Goal: Find specific page/section: Find specific page/section

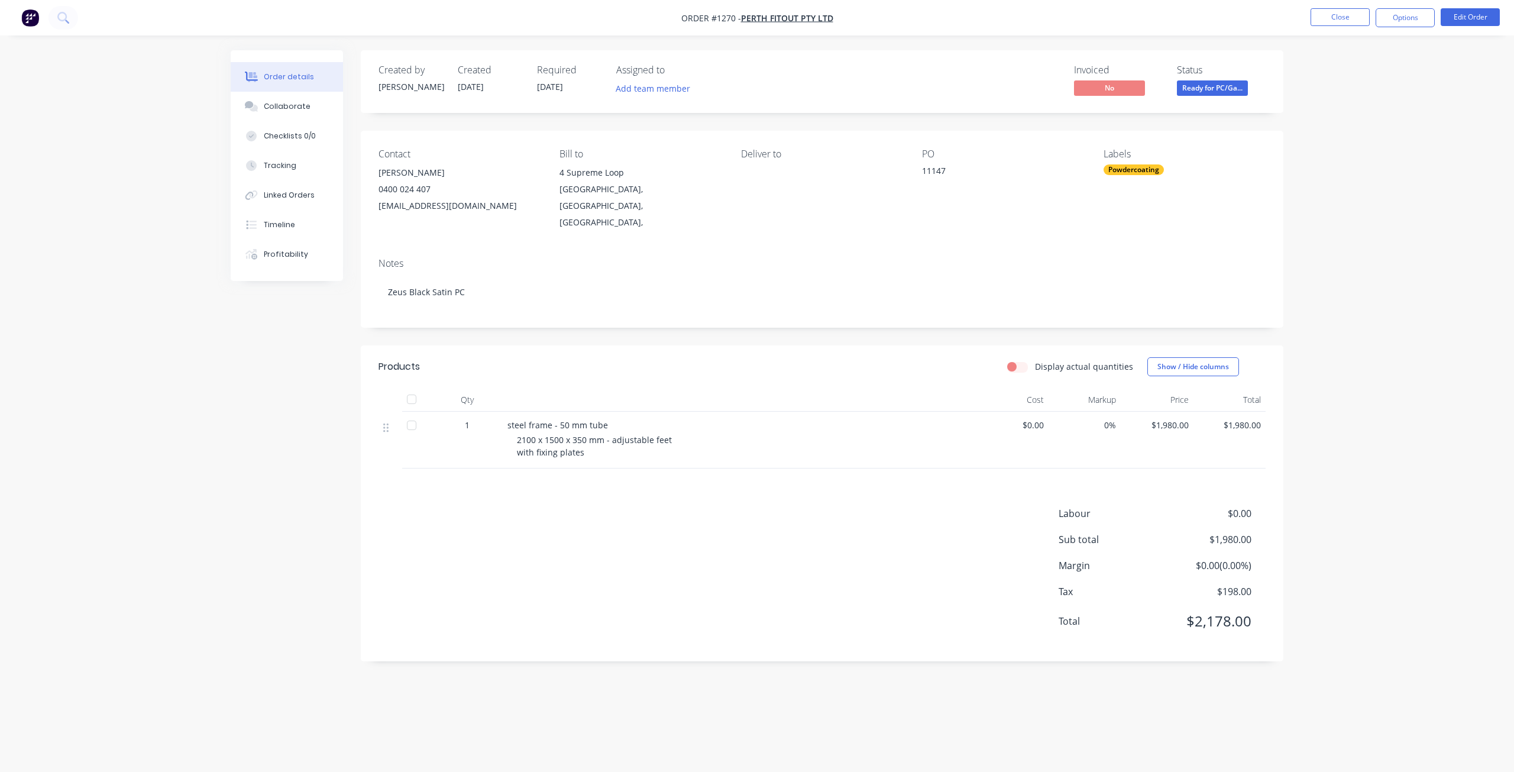
click at [1425, 364] on div "Order details Collaborate Checklists 0/0 Tracking Linked Orders Timeline Profit…" at bounding box center [757, 386] width 1514 height 772
click at [1328, 12] on button "Close" at bounding box center [1339, 17] width 59 height 18
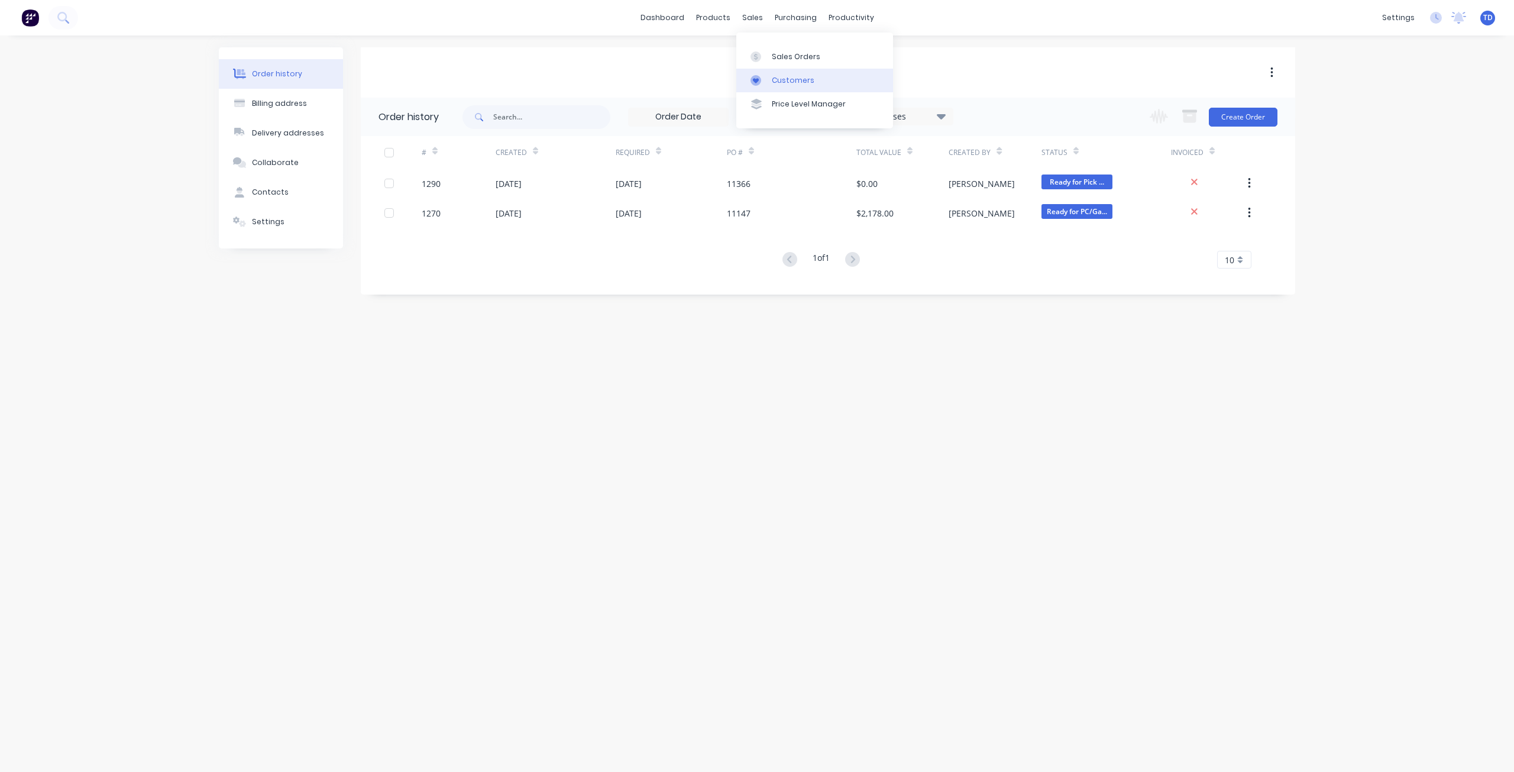
click at [784, 79] on div "Customers" at bounding box center [793, 80] width 43 height 11
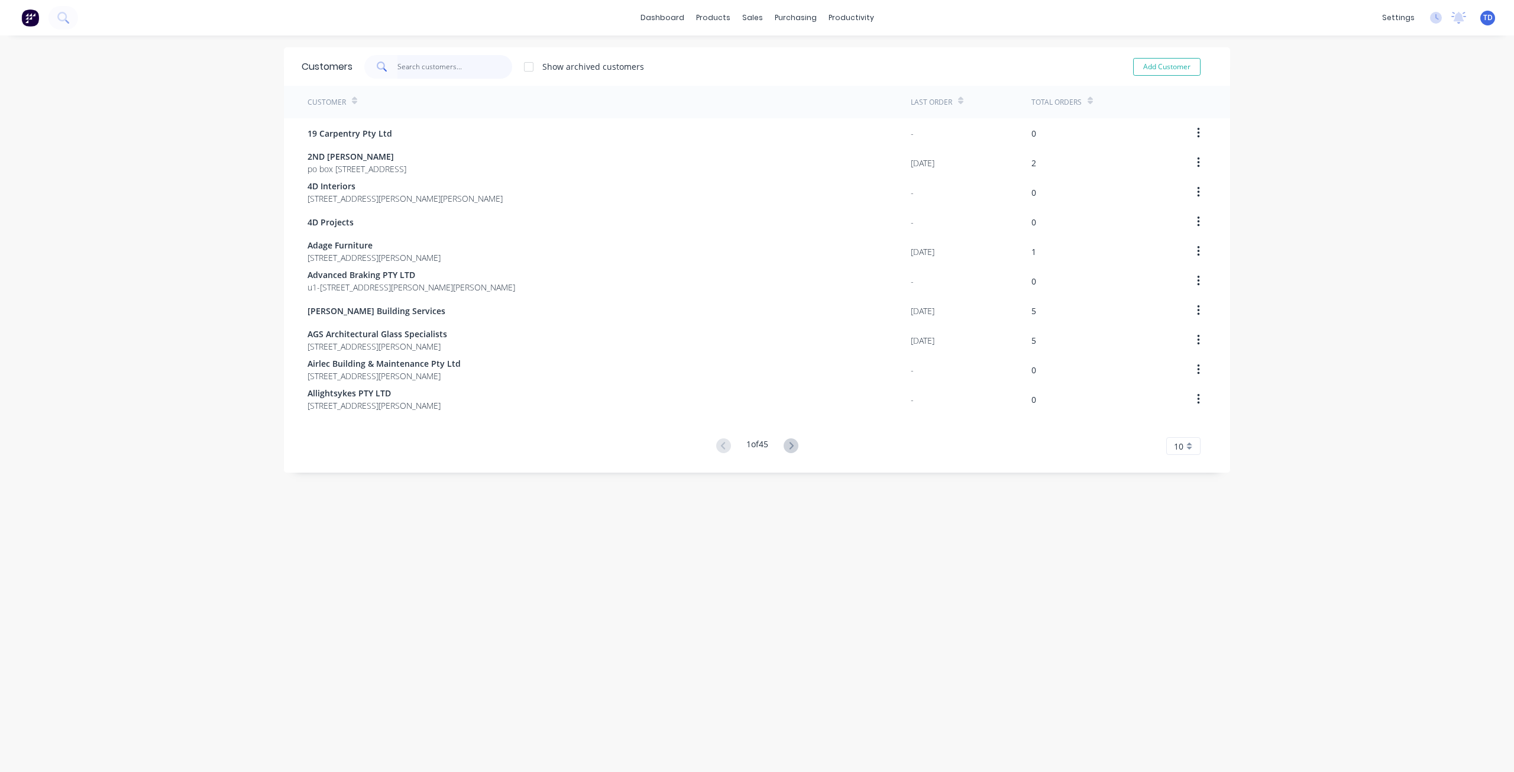
click at [502, 67] on input "text" at bounding box center [454, 67] width 115 height 24
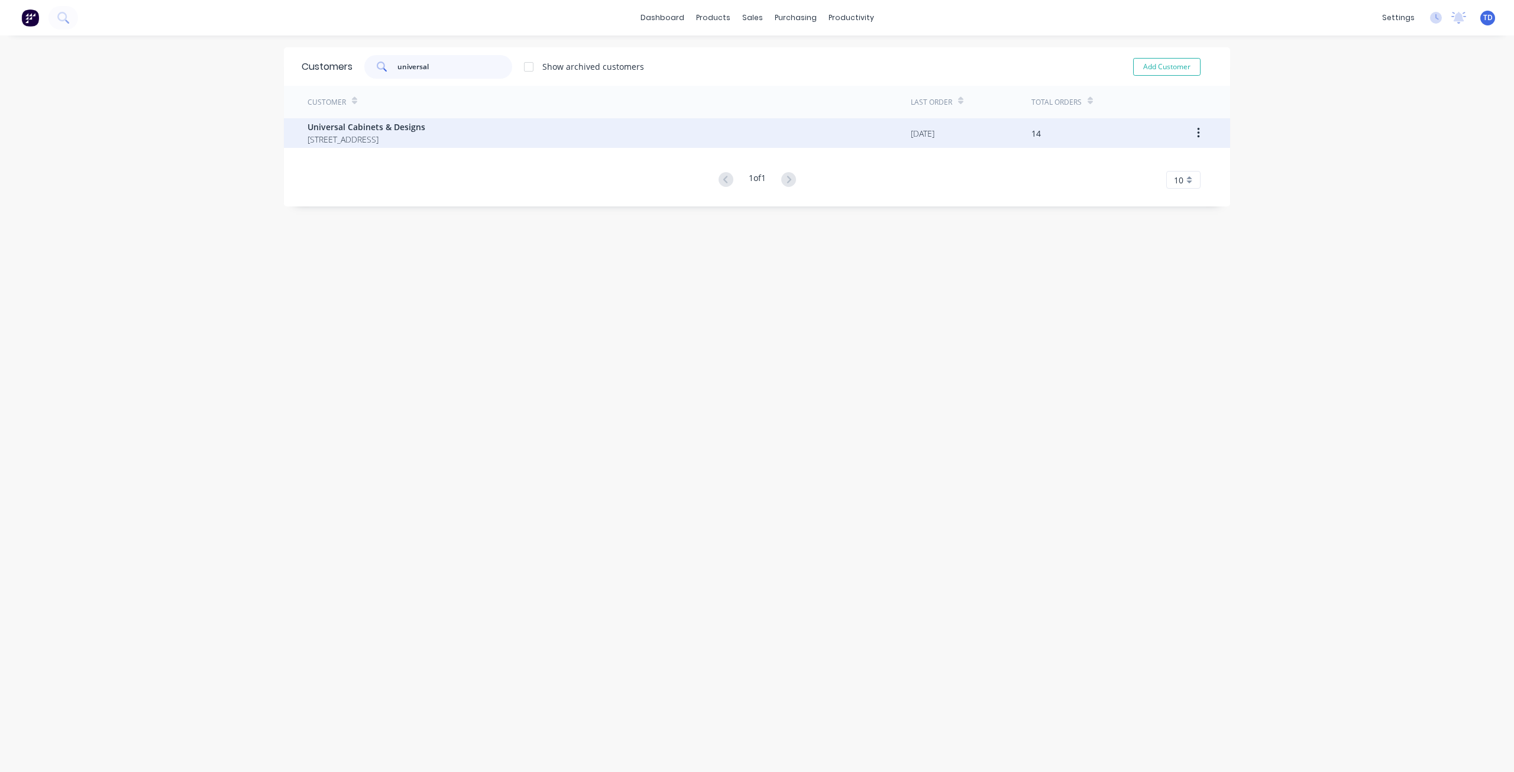
type input "universal"
click at [425, 131] on span "Universal Cabinets & Designs" at bounding box center [366, 127] width 118 height 12
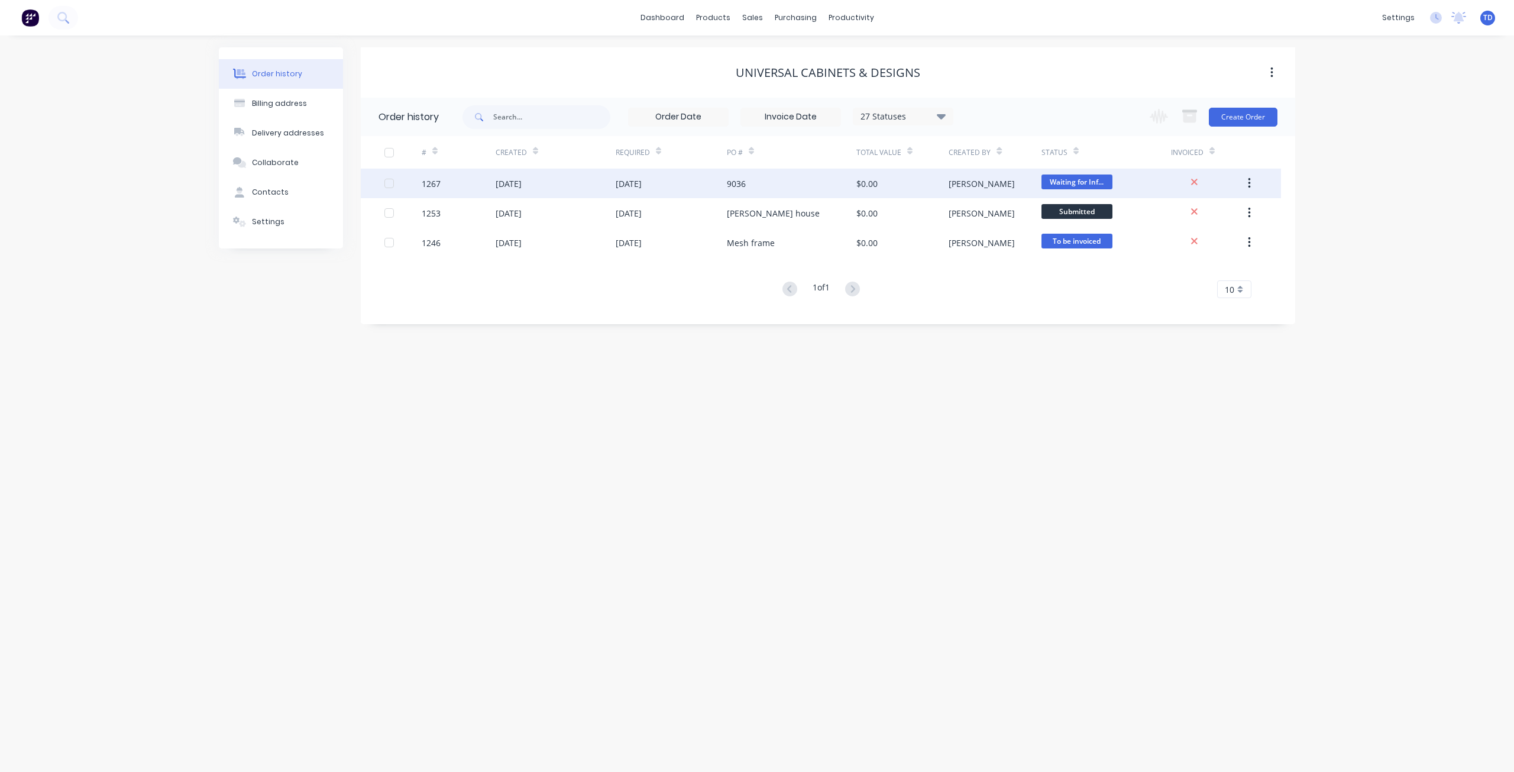
click at [475, 187] on div "1267" at bounding box center [459, 184] width 74 height 30
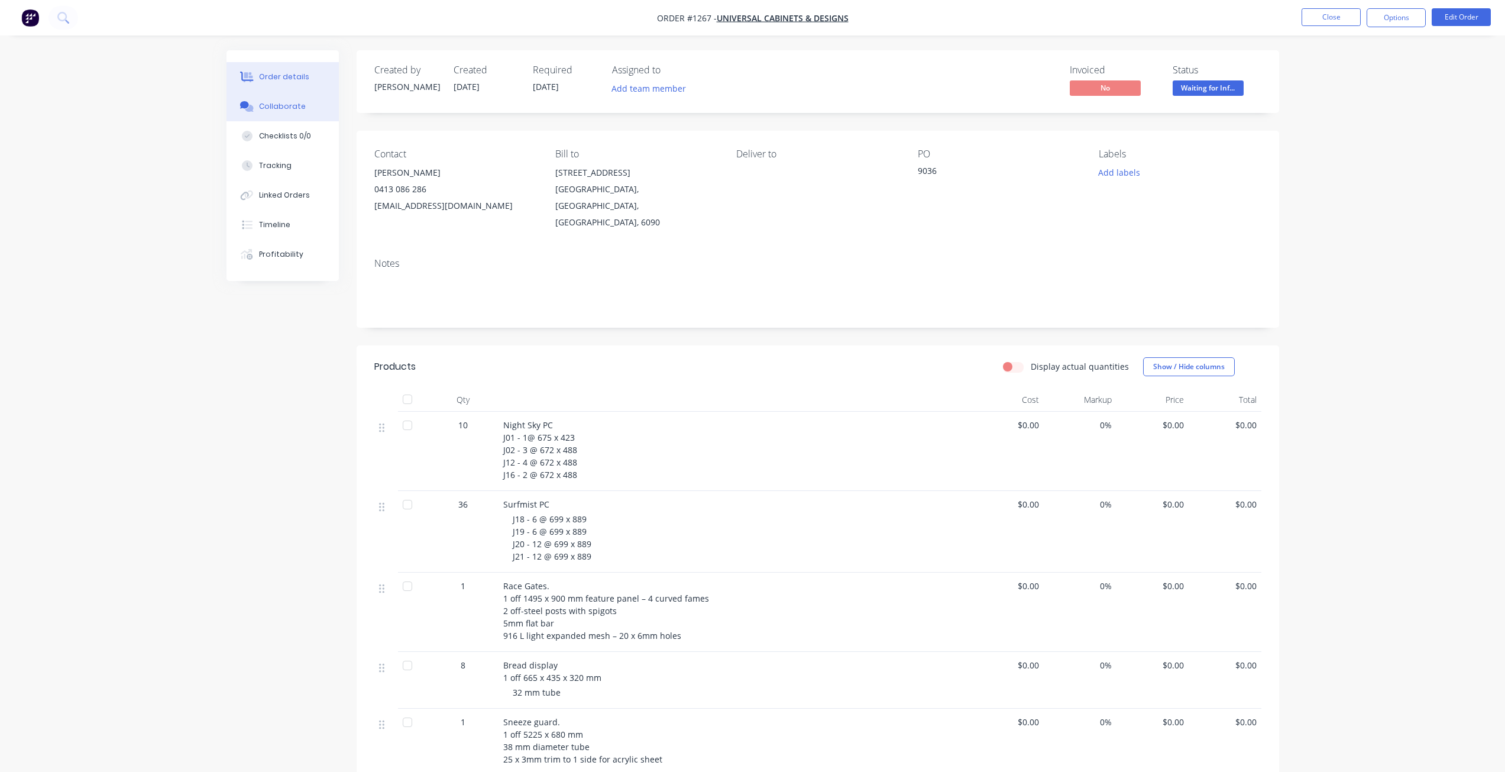
click at [286, 109] on div "Collaborate" at bounding box center [282, 106] width 47 height 11
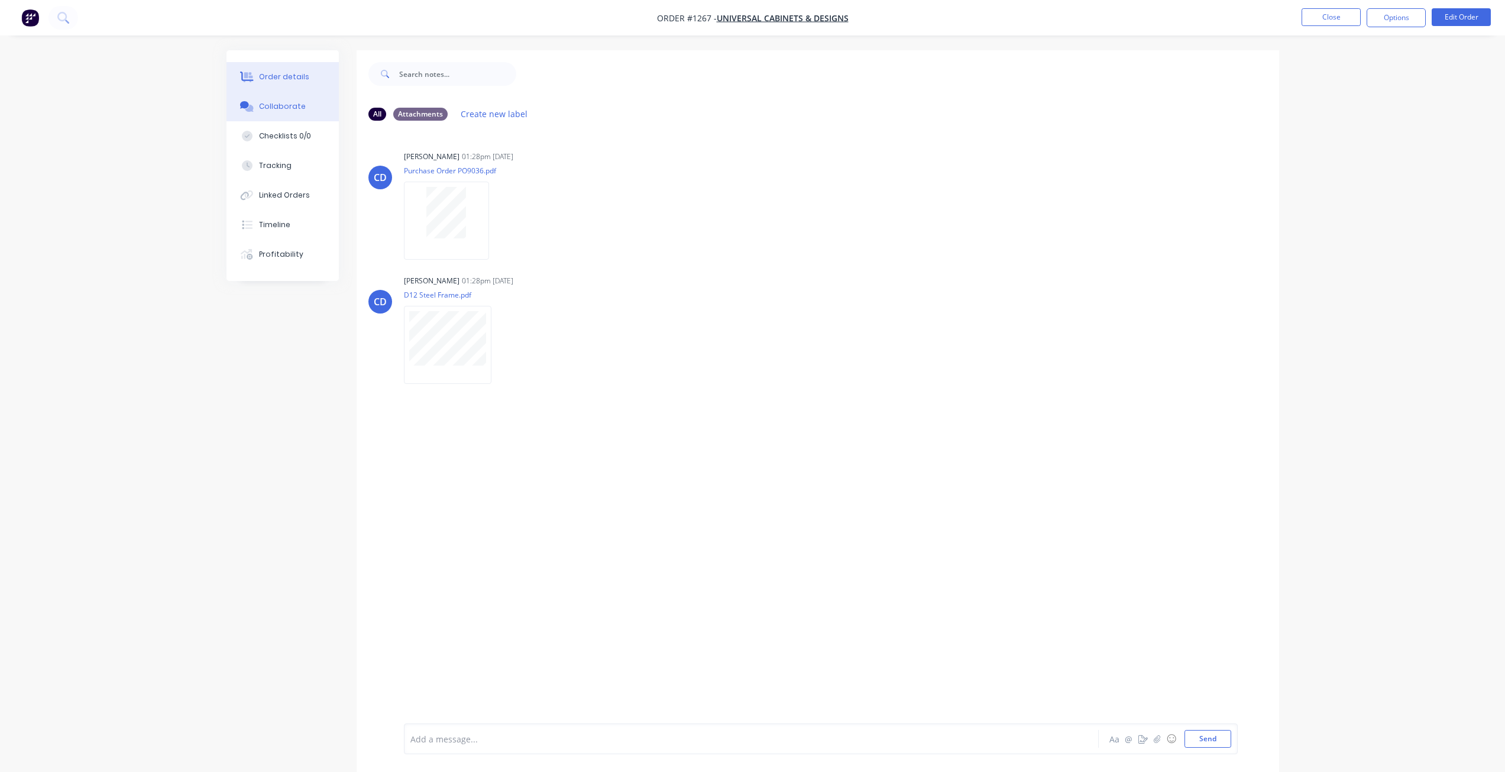
click at [295, 78] on div "Order details" at bounding box center [284, 77] width 50 height 11
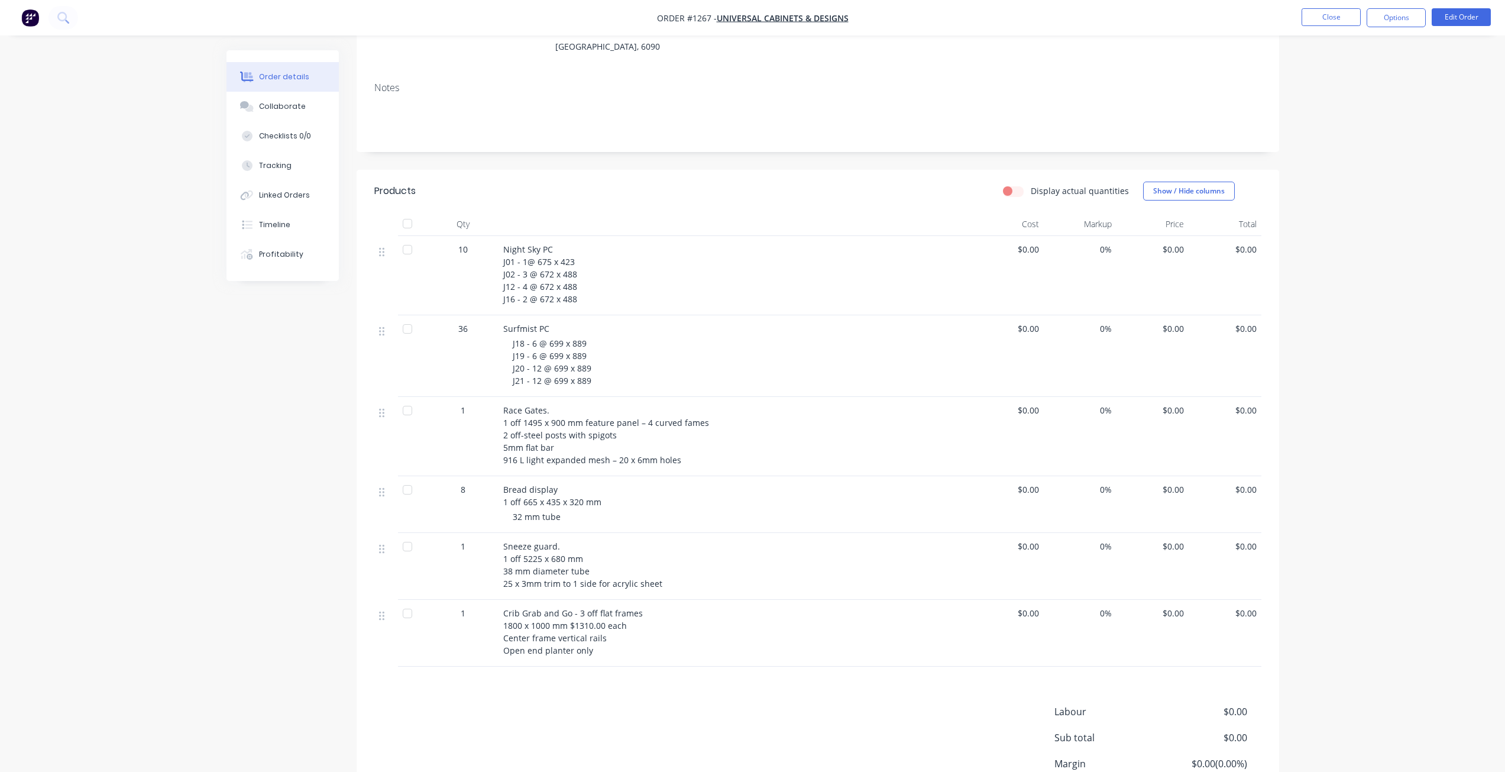
scroll to position [176, 0]
